Goal: Transaction & Acquisition: Book appointment/travel/reservation

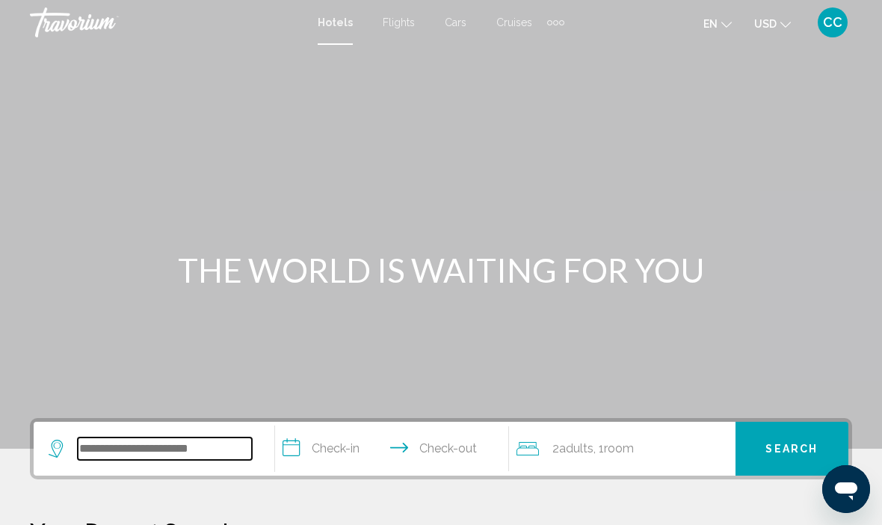
click at [105, 452] on input "Search widget" at bounding box center [165, 448] width 174 height 22
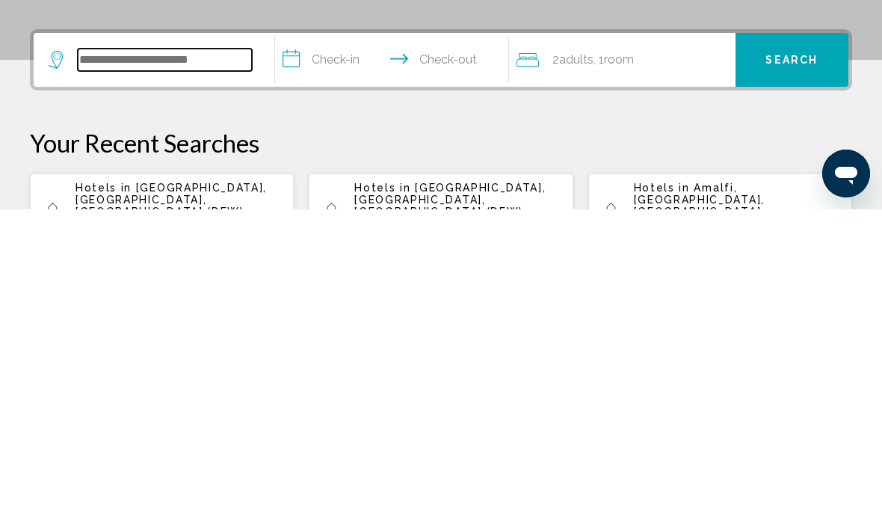
scroll to position [77, 0]
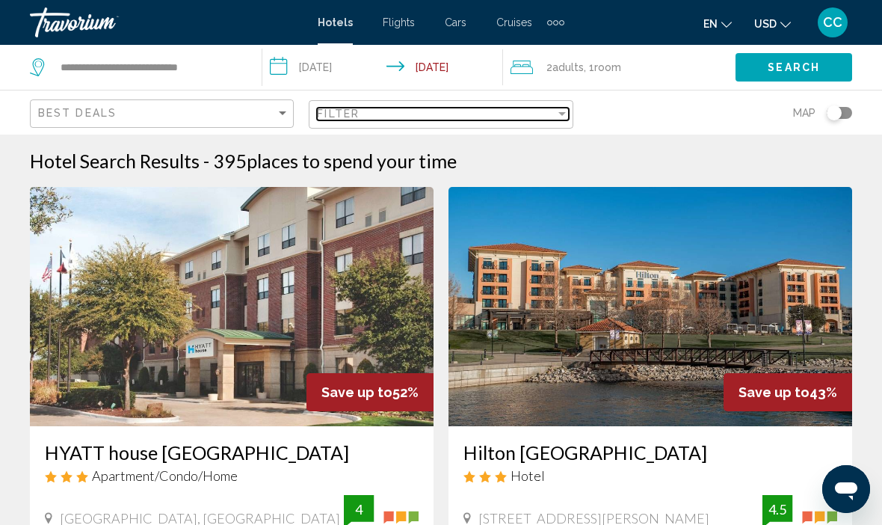
click at [486, 119] on div "Filter" at bounding box center [436, 114] width 238 height 12
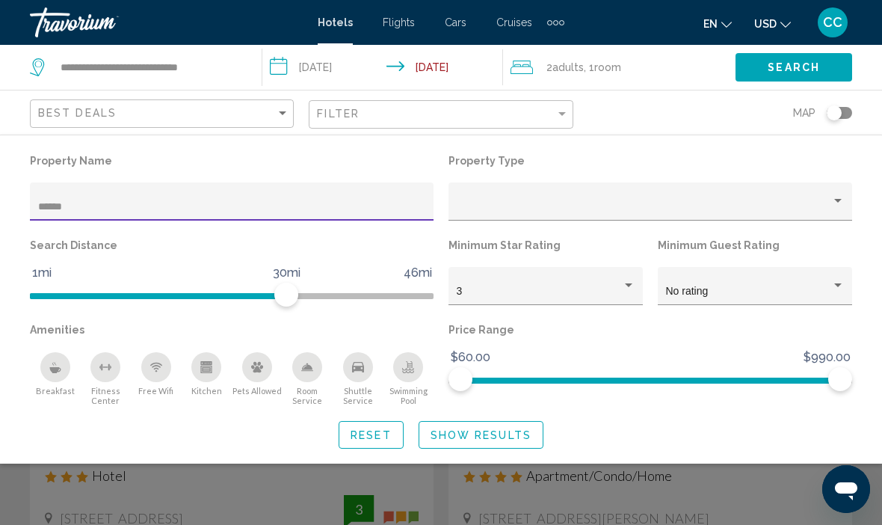
type input "*******"
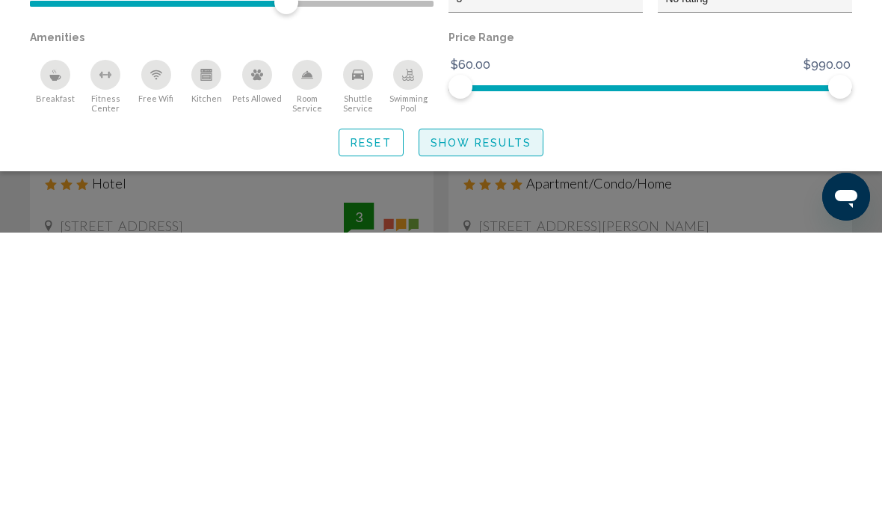
click at [448, 429] on span "Show Results" at bounding box center [481, 435] width 101 height 12
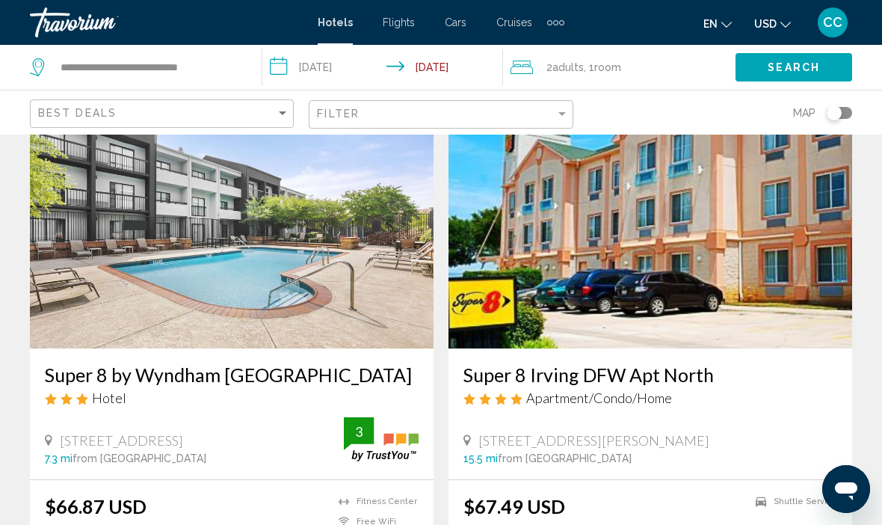
scroll to position [118, 0]
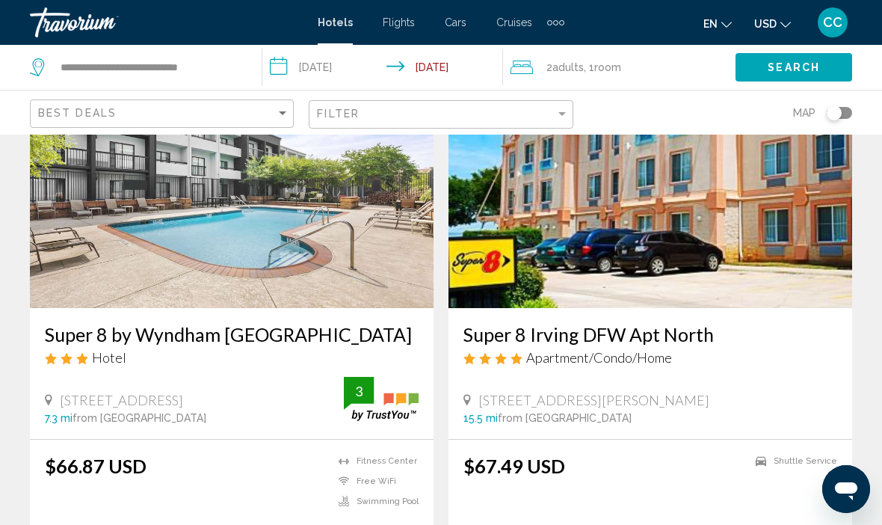
click at [520, 341] on h3 "Super 8 Irving DFW Apt North" at bounding box center [651, 334] width 374 height 22
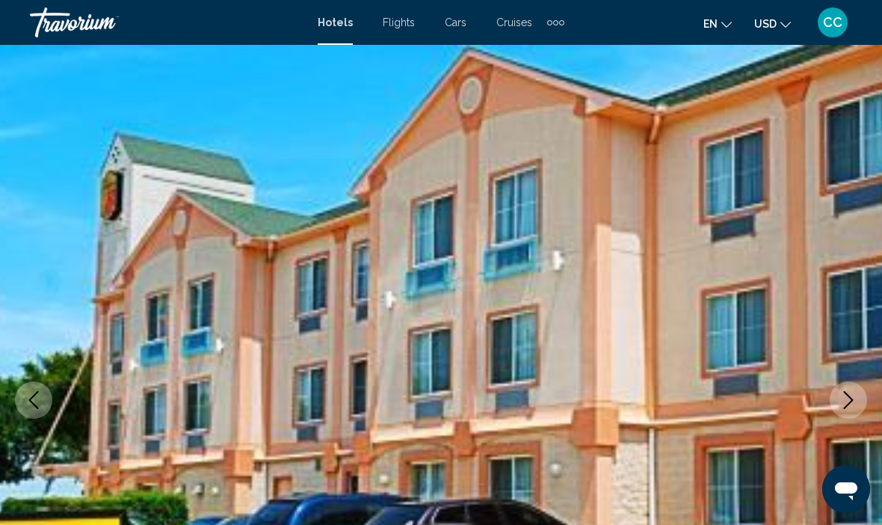
click at [719, 0] on mat-toolbar "Hotels Flights Cars Cruises Activities Hotels Flights Cars Cruises Activities e…" at bounding box center [441, 22] width 882 height 45
click at [879, 287] on img "Main content" at bounding box center [441, 400] width 882 height 710
